Goal: Browse casually

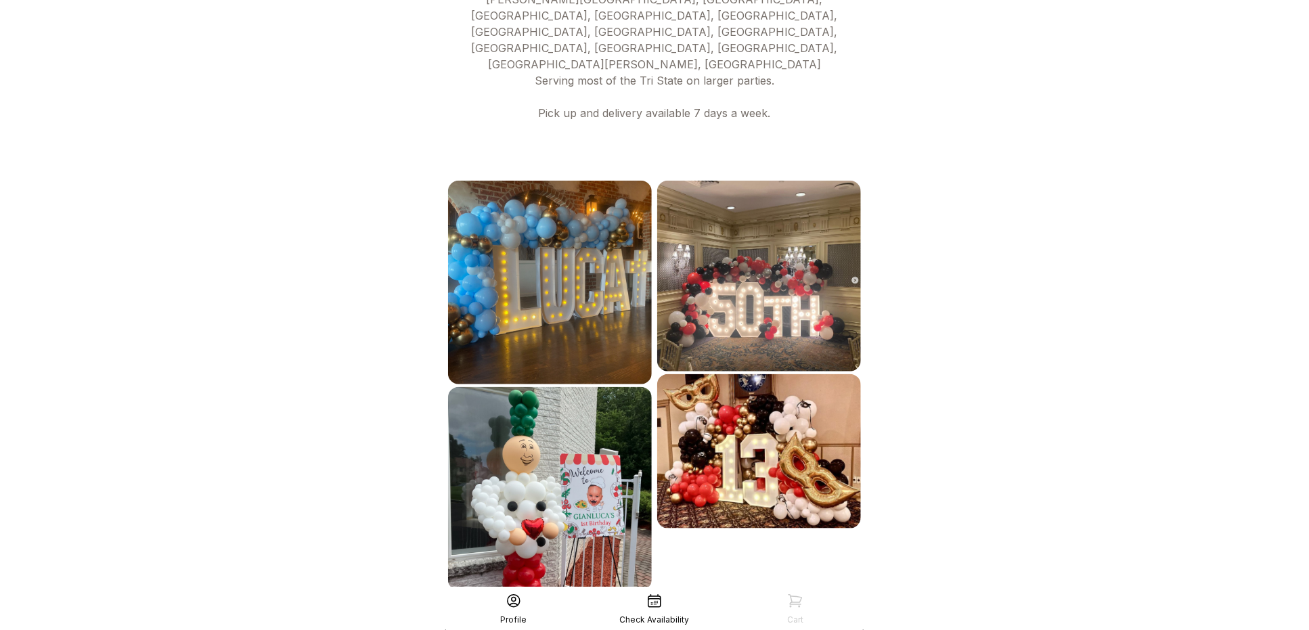
scroll to position [649, 0]
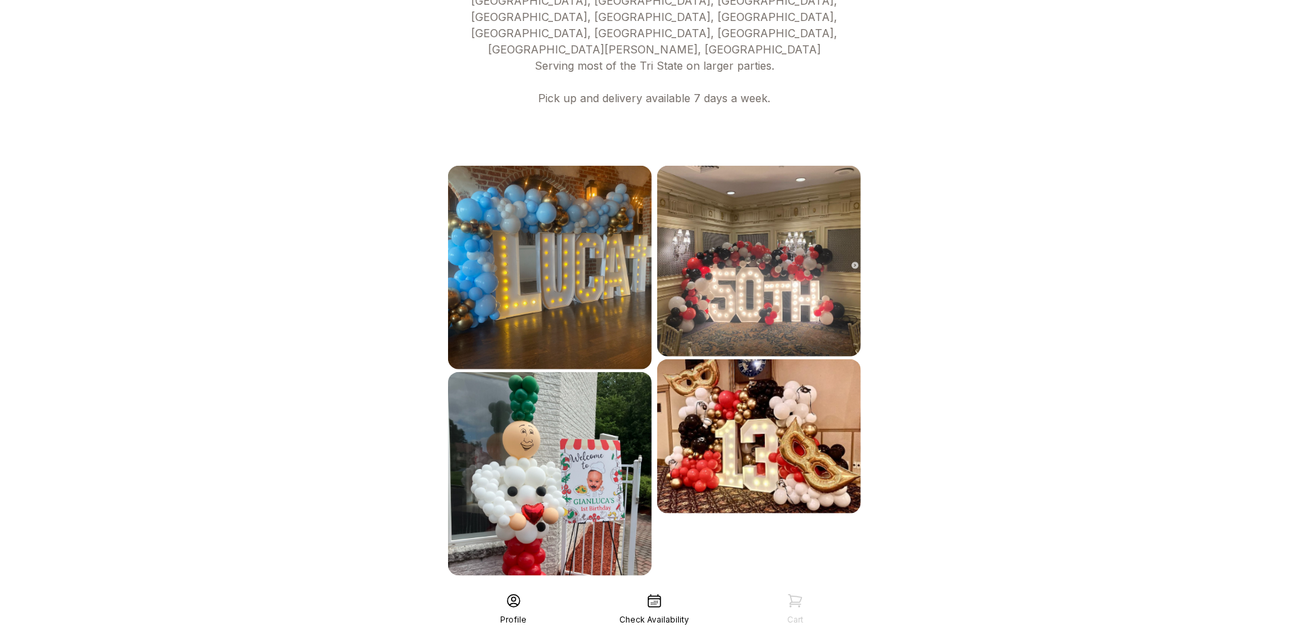
click at [706, 589] on div "See More" at bounding box center [654, 605] width 418 height 32
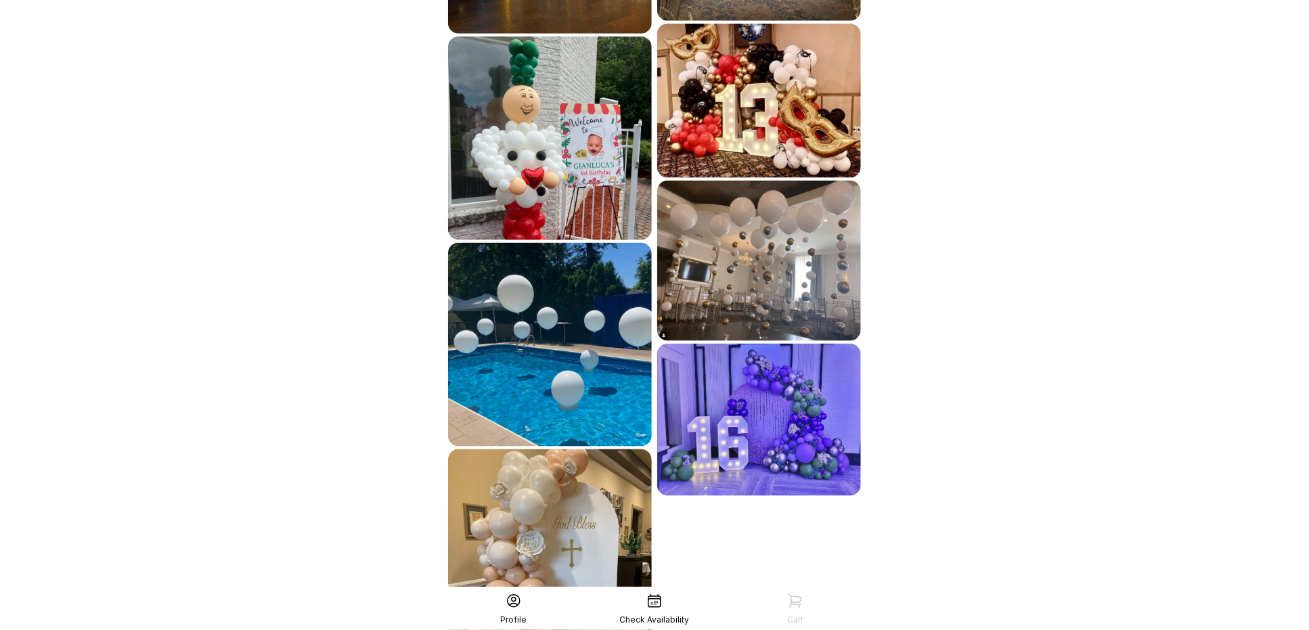
scroll to position [1061, 0]
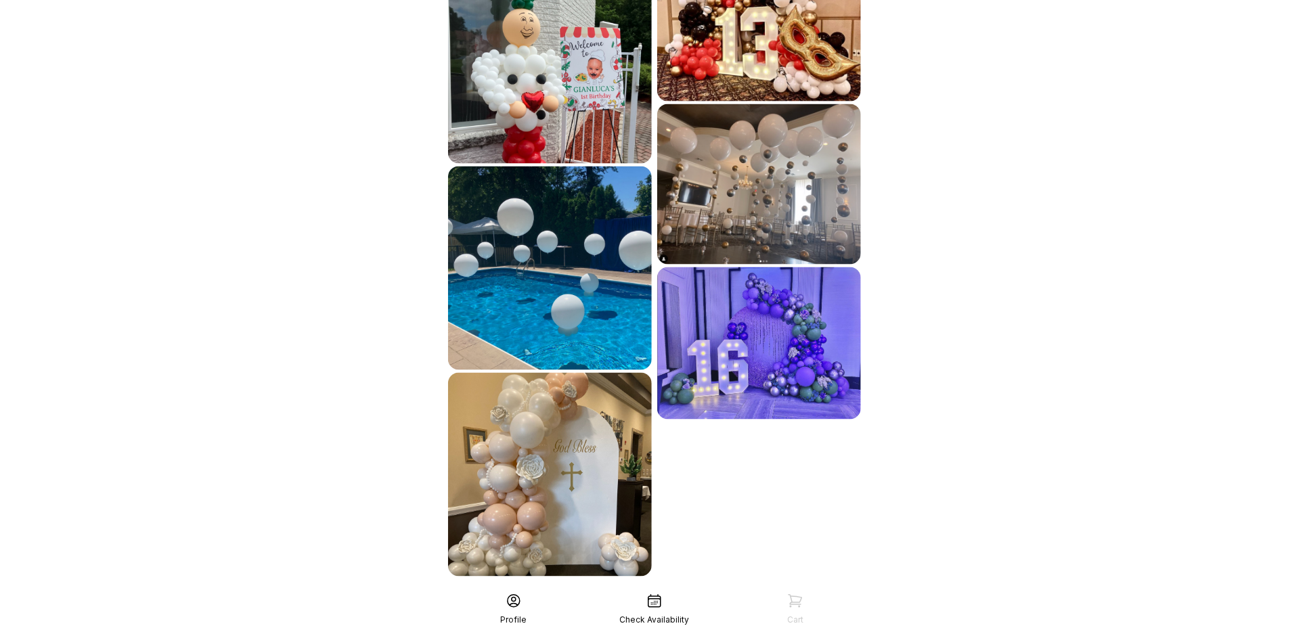
click at [723, 590] on div "See More" at bounding box center [654, 606] width 418 height 32
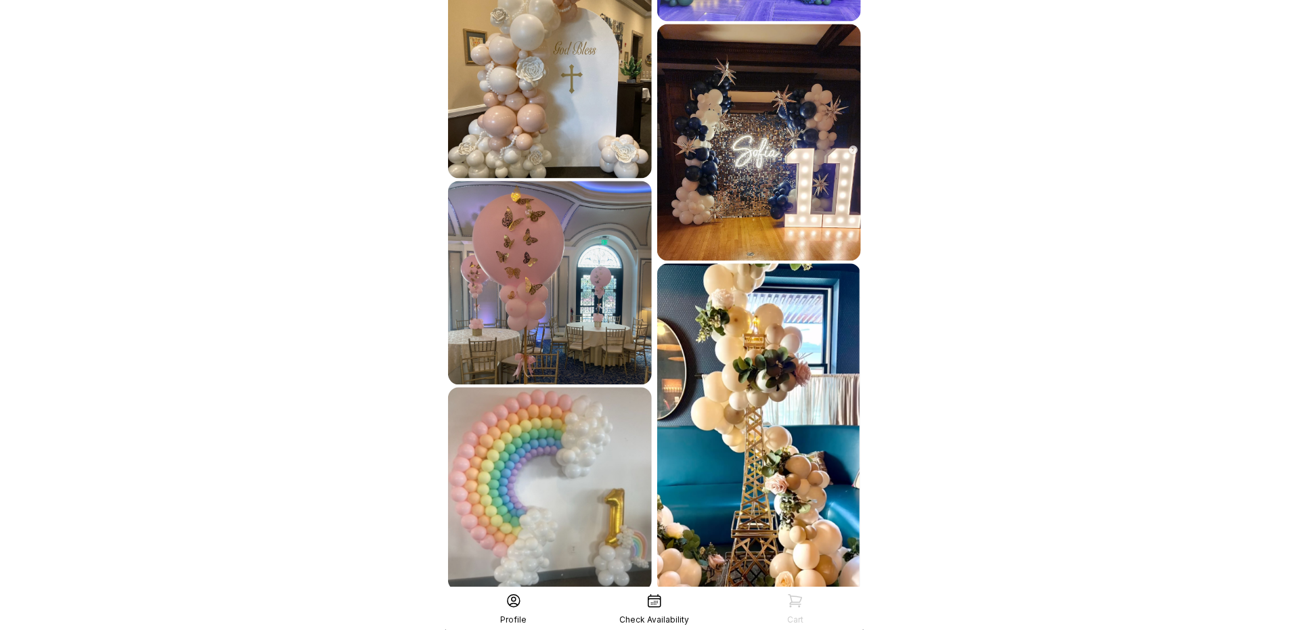
scroll to position [1476, 0]
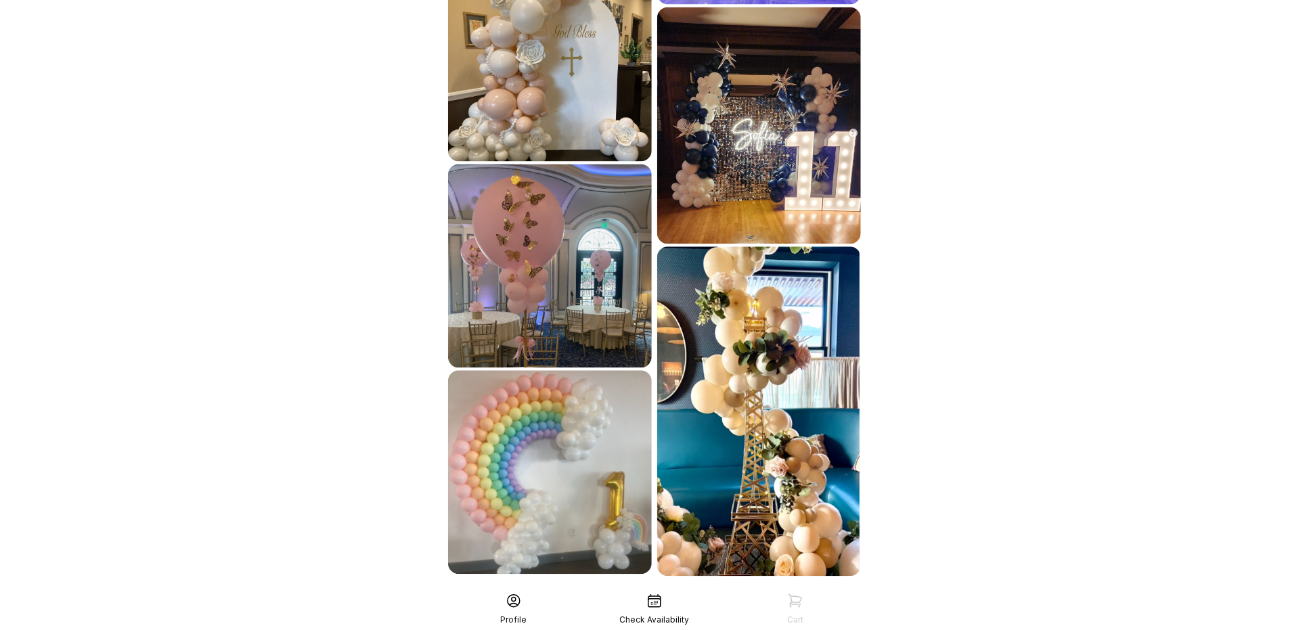
click at [635, 589] on div "See More" at bounding box center [654, 605] width 418 height 32
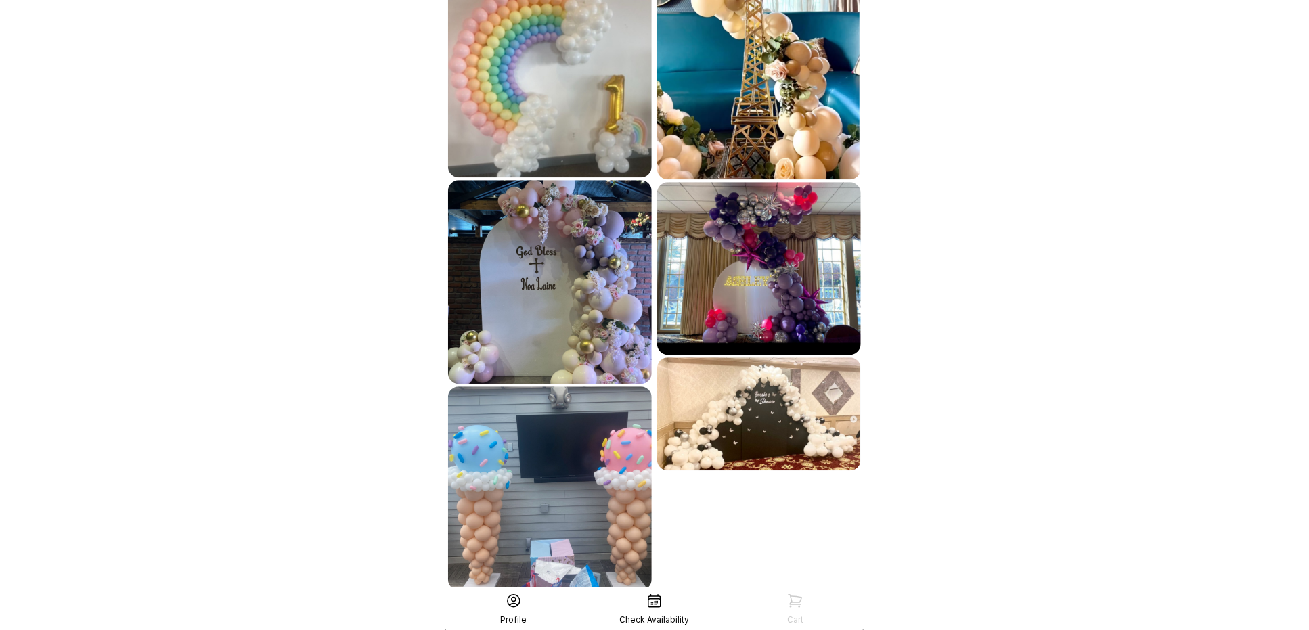
scroll to position [1887, 0]
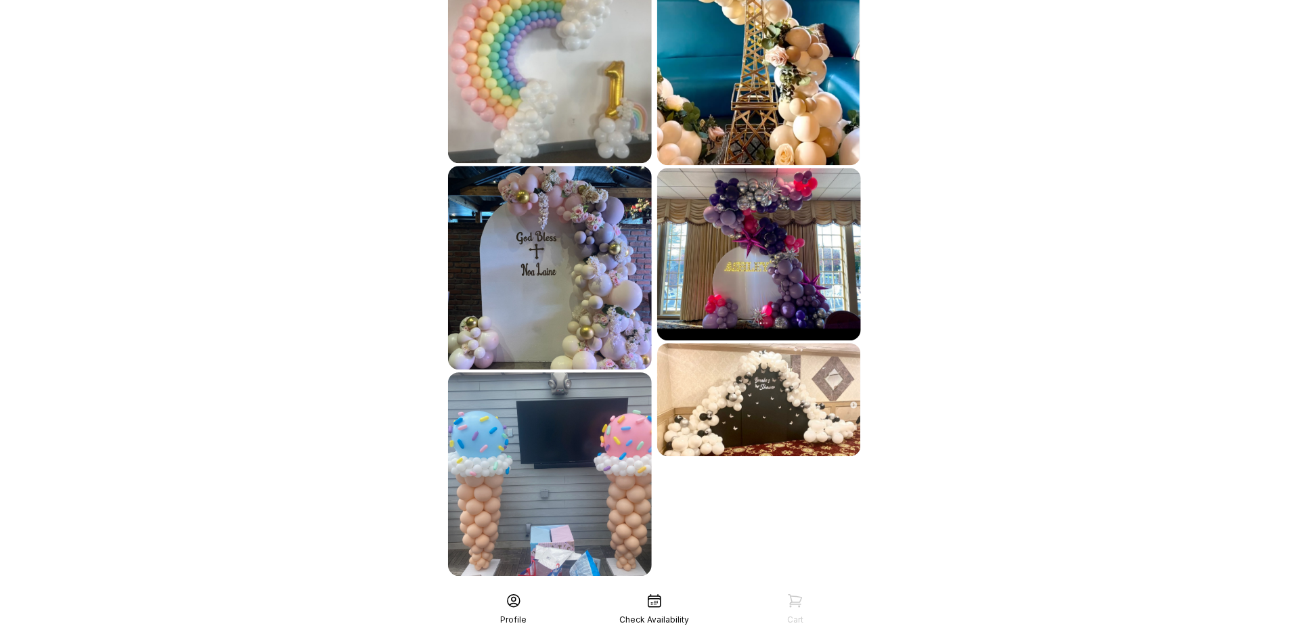
click at [721, 589] on div "See More" at bounding box center [654, 605] width 418 height 32
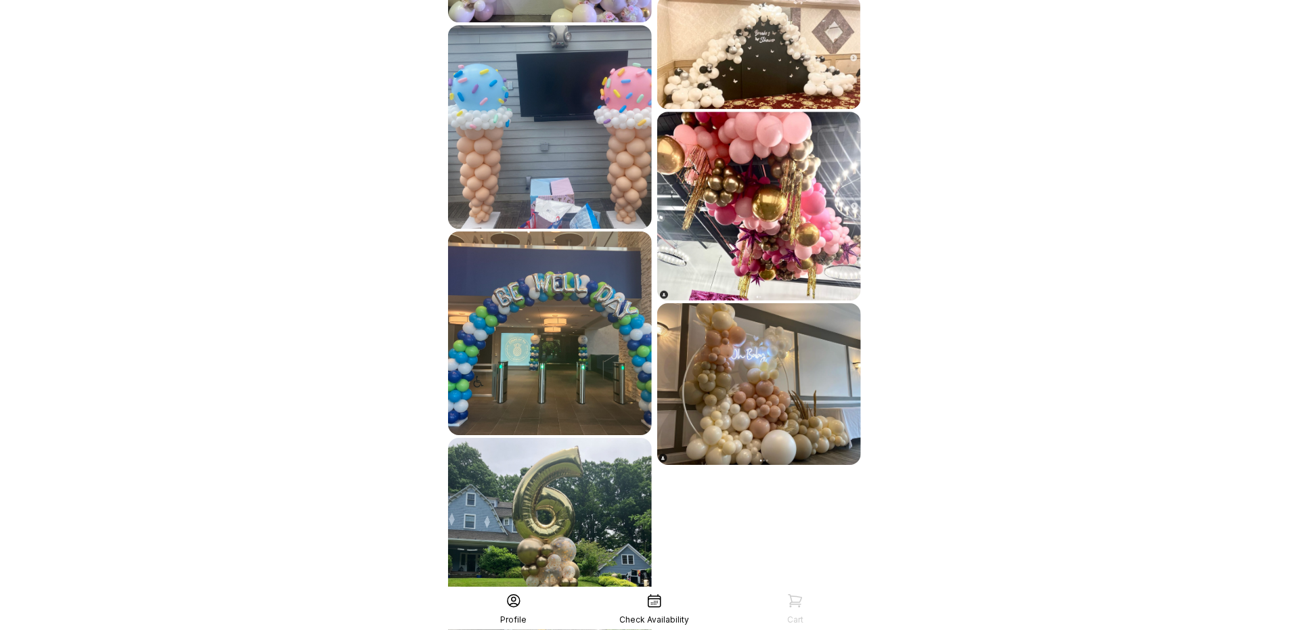
scroll to position [2299, 0]
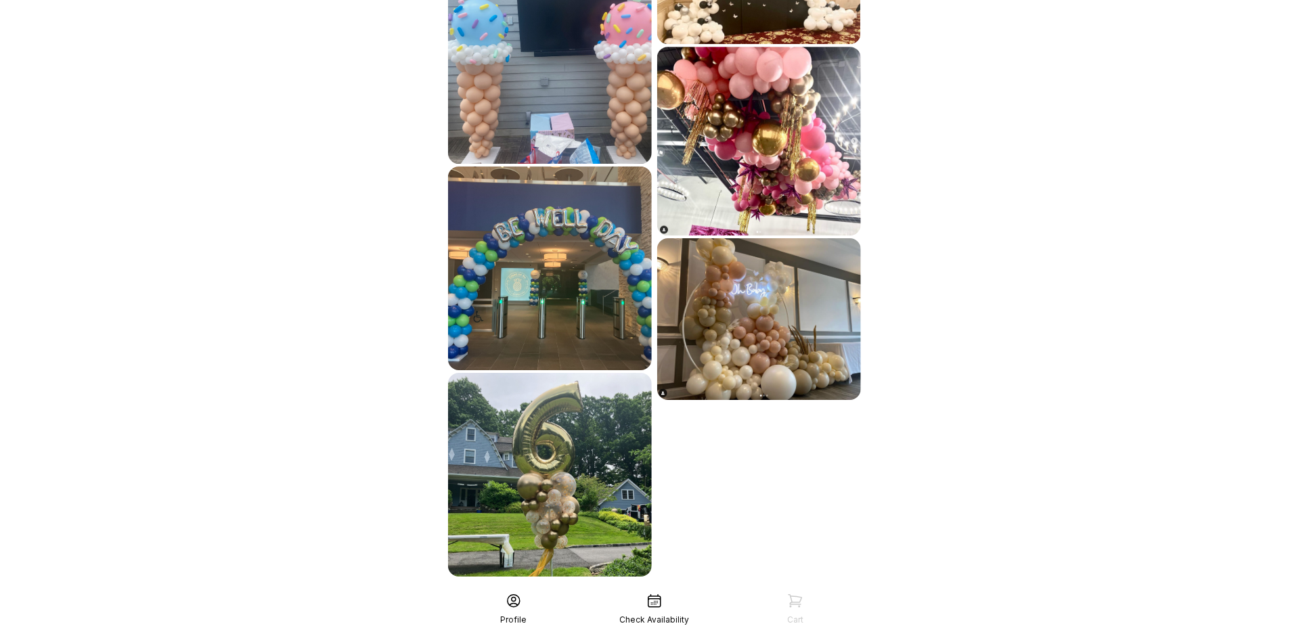
click at [763, 590] on div "See More" at bounding box center [654, 606] width 418 height 32
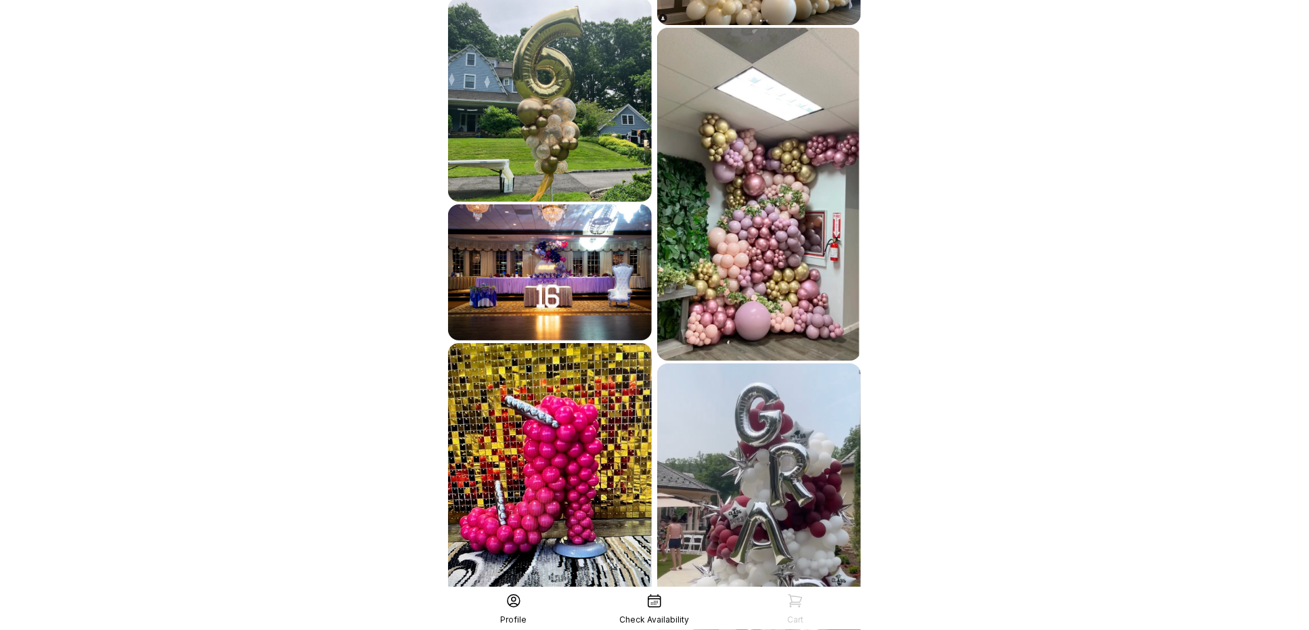
scroll to position [2746, 0]
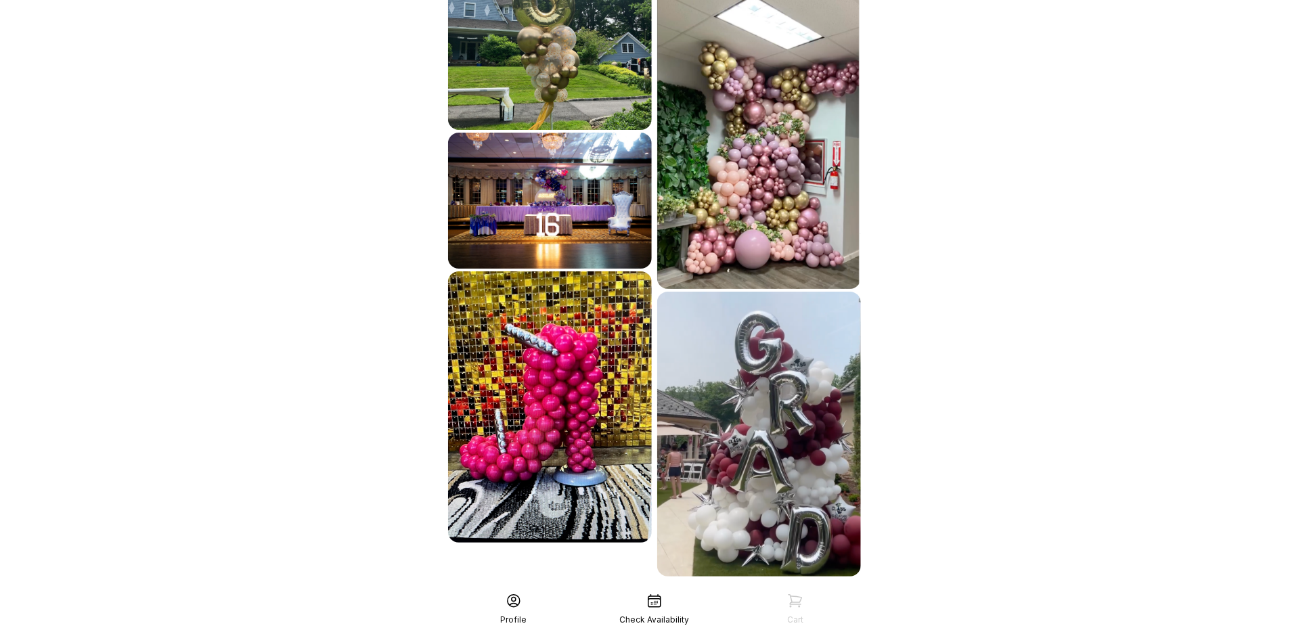
click at [730, 590] on div "See More" at bounding box center [654, 606] width 418 height 32
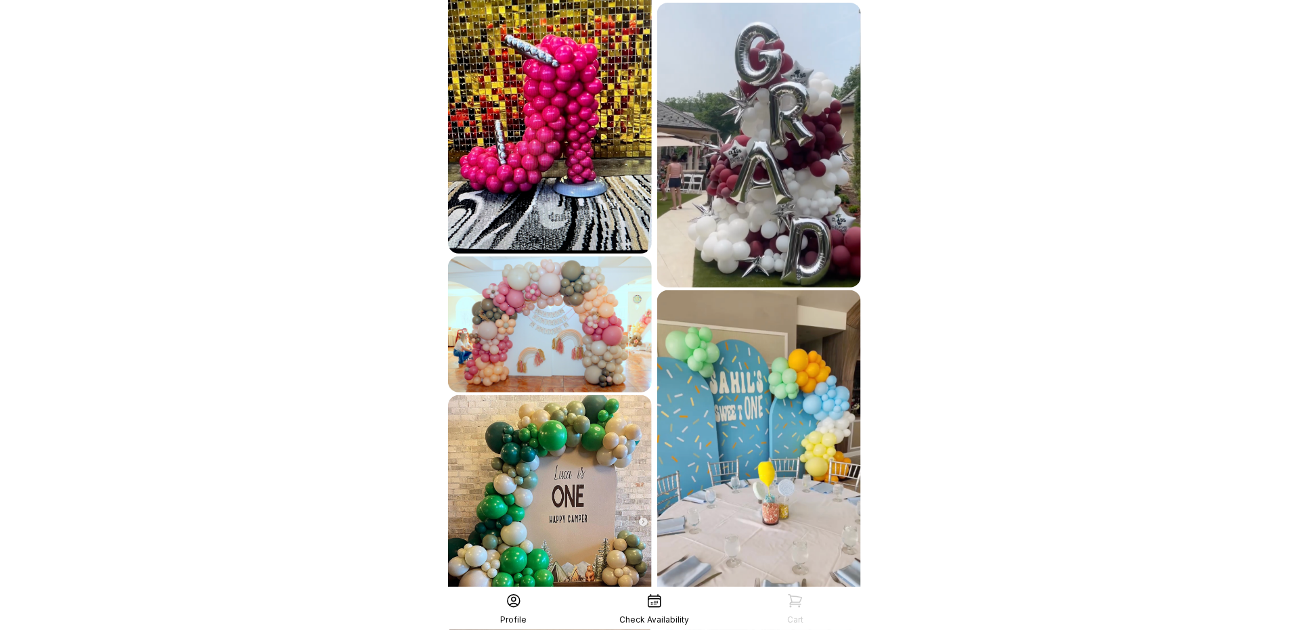
scroll to position [3242, 0]
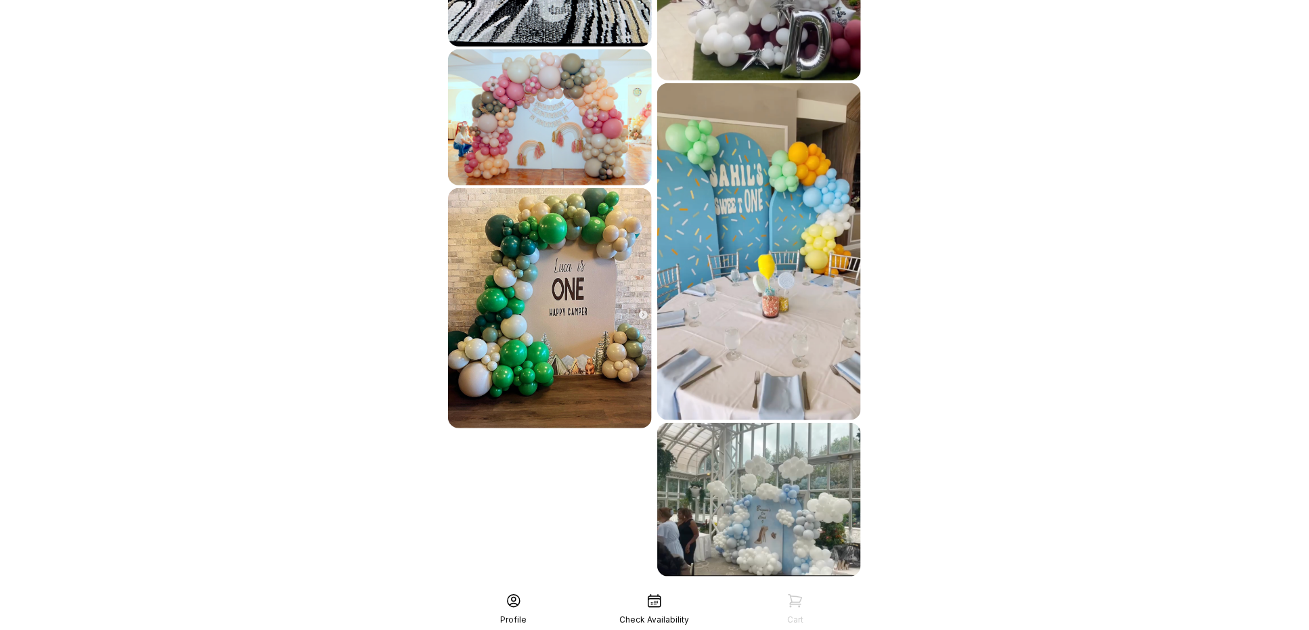
click at [770, 590] on div "See More" at bounding box center [654, 606] width 418 height 32
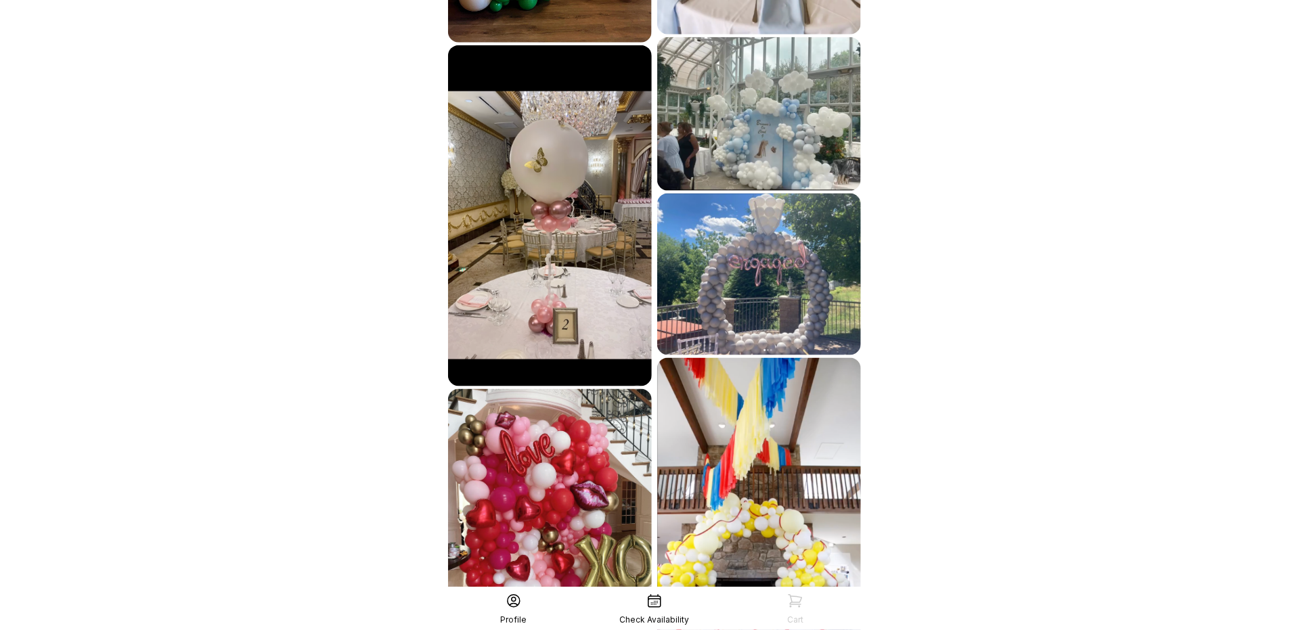
scroll to position [3748, 0]
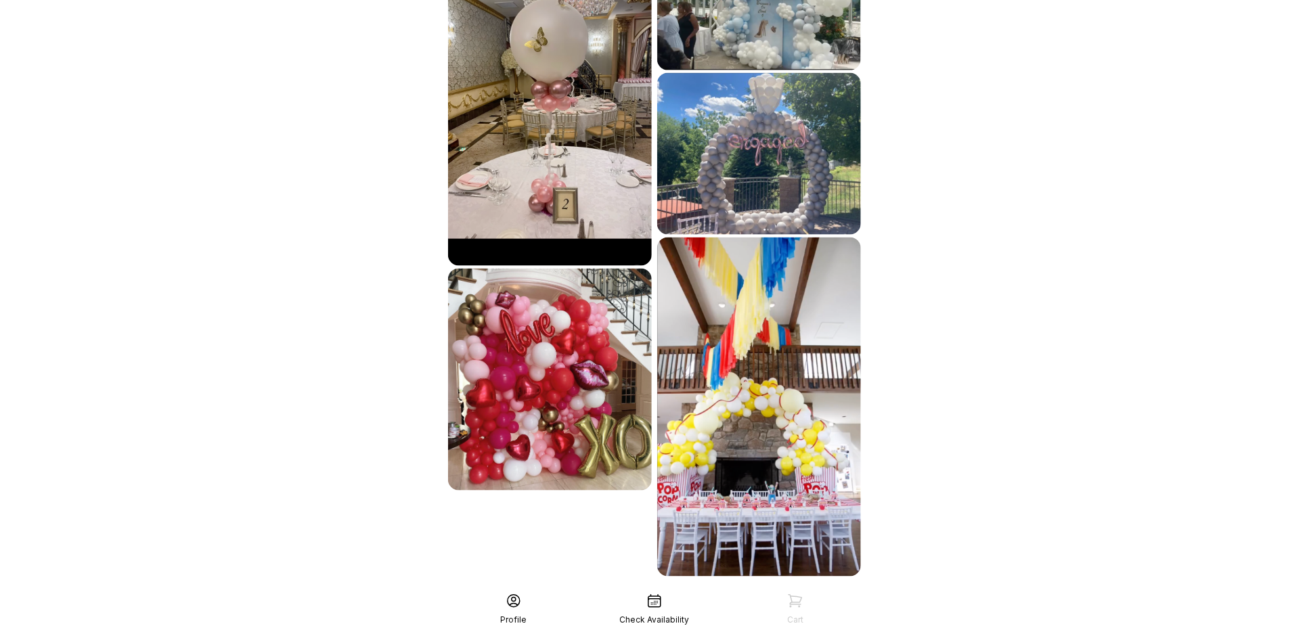
click at [751, 590] on div "See More" at bounding box center [654, 606] width 418 height 32
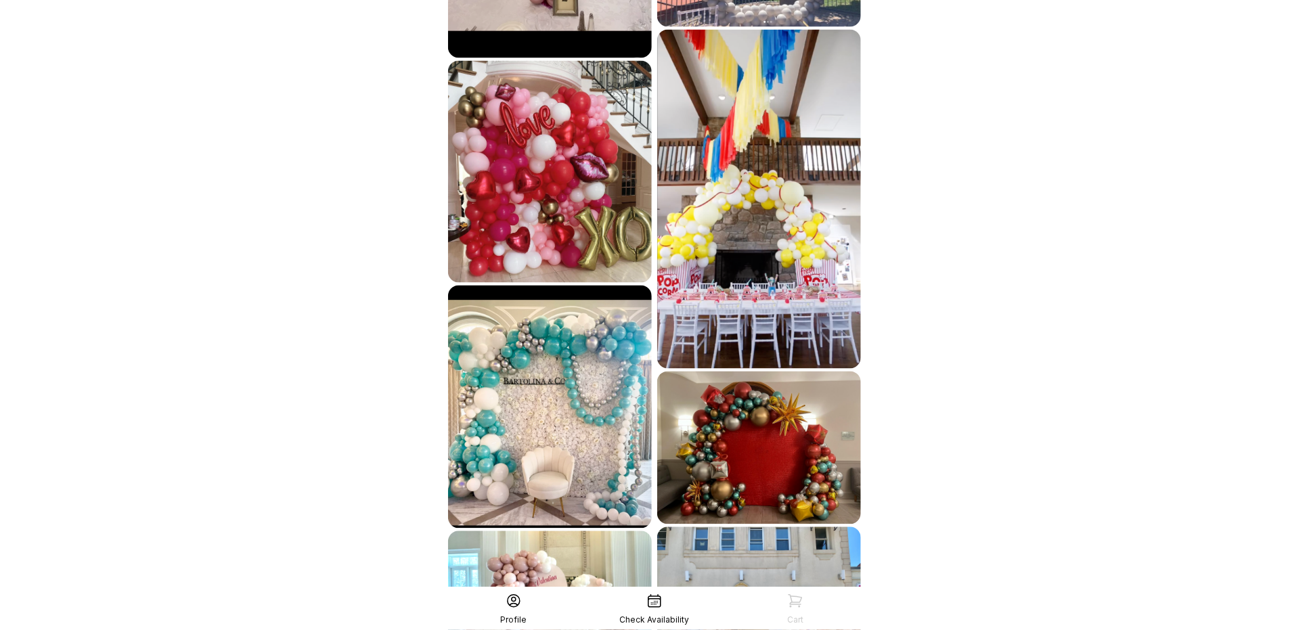
scroll to position [4084, 0]
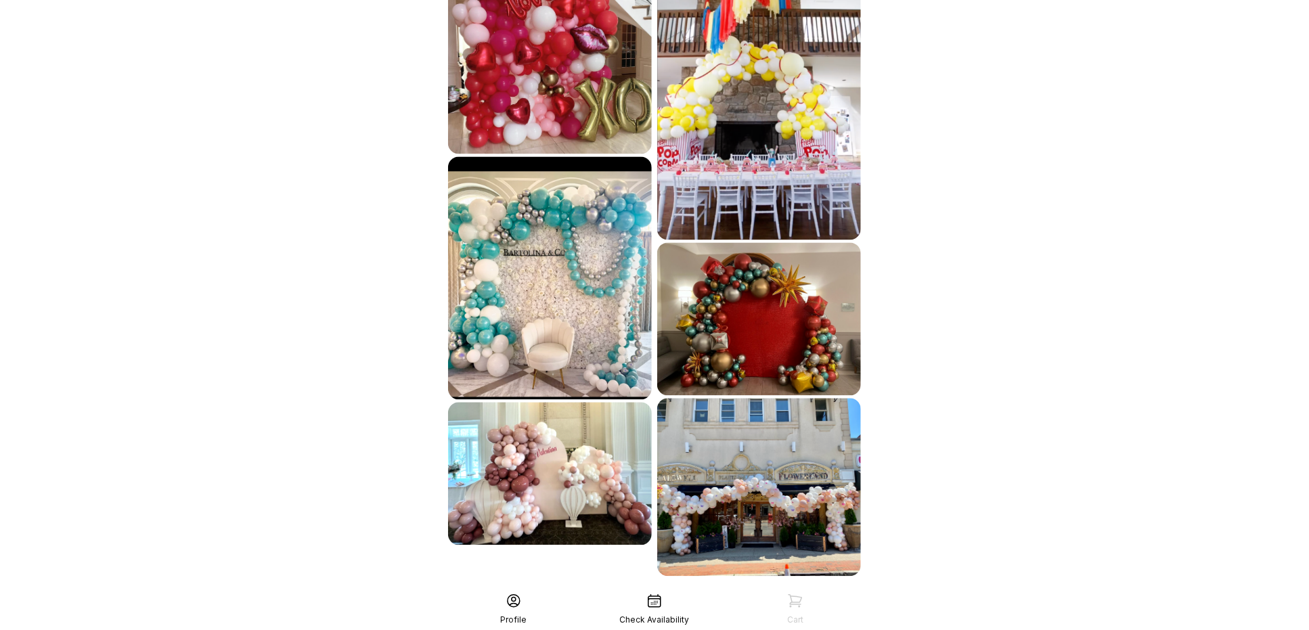
click at [736, 590] on div "See More" at bounding box center [654, 606] width 418 height 32
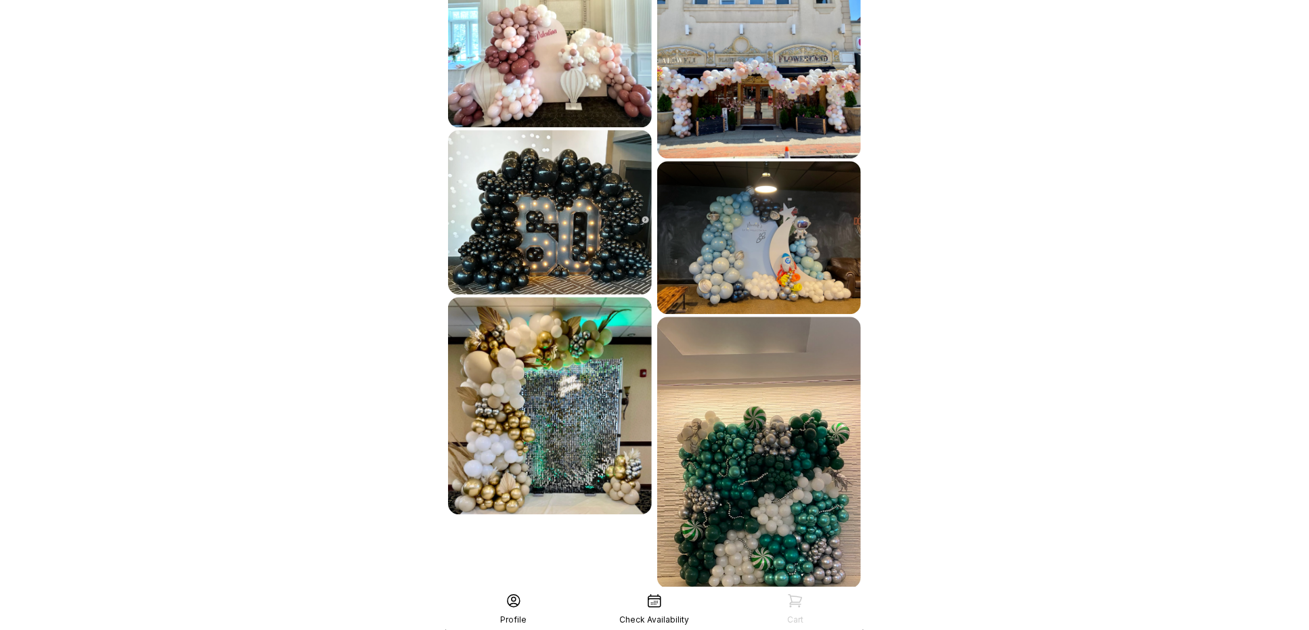
scroll to position [4515, 0]
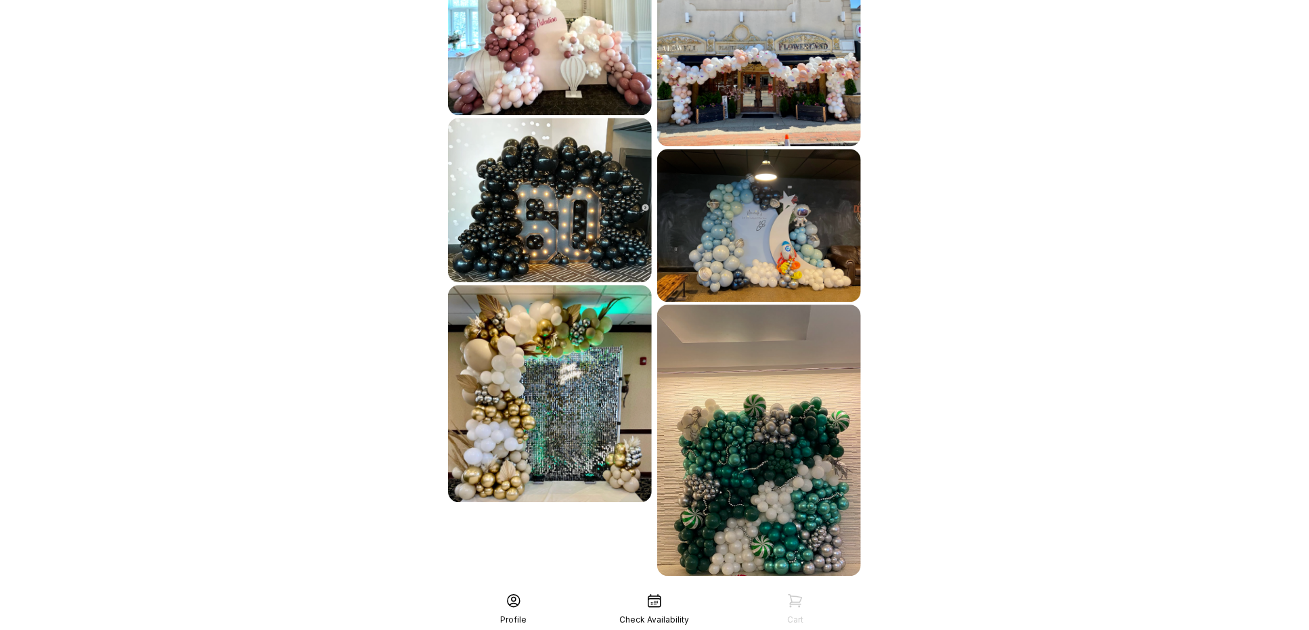
click at [715, 589] on div "See More" at bounding box center [654, 605] width 418 height 32
click at [662, 589] on div "See More" at bounding box center [654, 605] width 418 height 32
click at [766, 589] on div "See More" at bounding box center [654, 605] width 418 height 32
